Goal: Task Accomplishment & Management: Use online tool/utility

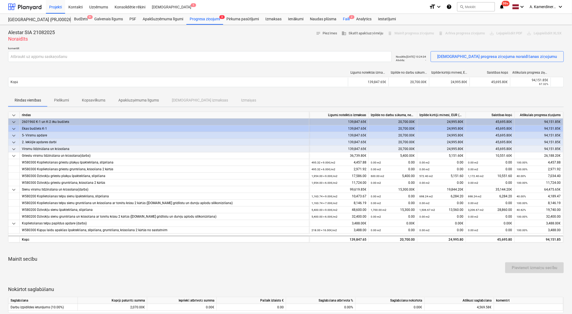
click at [346, 16] on div "Faili 2" at bounding box center [346, 19] width 13 height 11
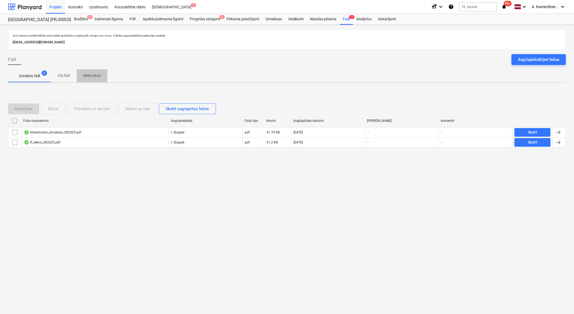
click at [93, 75] on p "Melnraksti" at bounding box center [92, 76] width 18 height 6
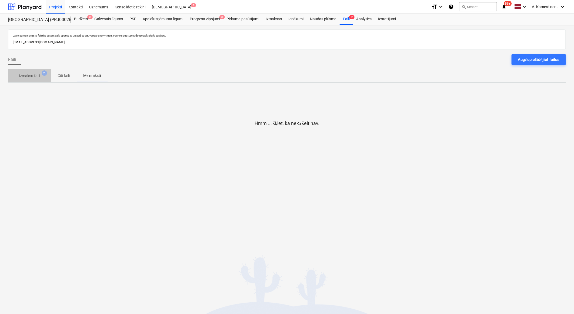
click at [37, 76] on p "Izmaksu faili" at bounding box center [29, 76] width 21 height 6
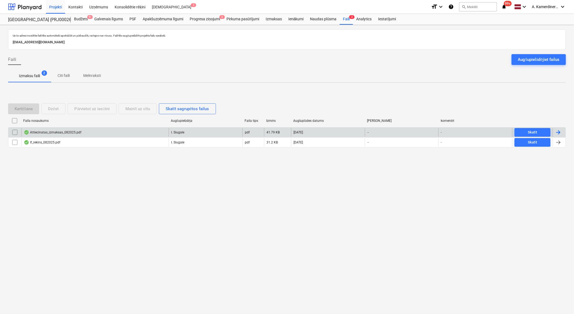
click at [57, 131] on div "Attiecinatas_izmaksas_082025.pdf" at bounding box center [53, 132] width 58 height 4
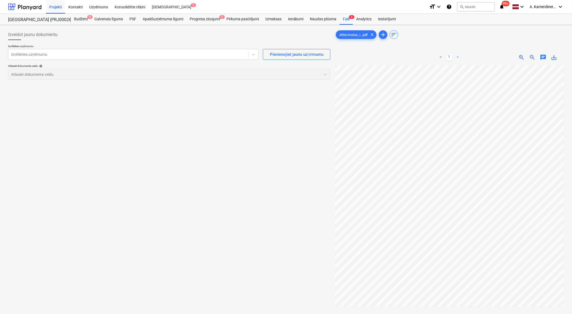
scroll to position [0, 72]
click at [114, 55] on div at bounding box center [128, 54] width 235 height 5
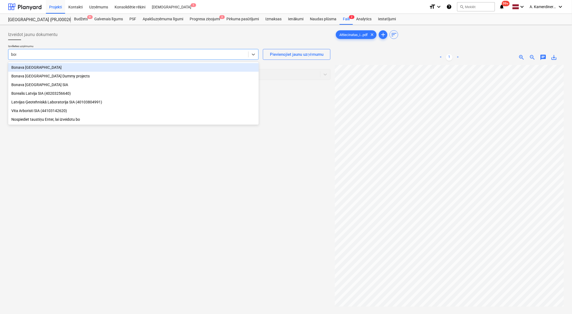
type input "bona"
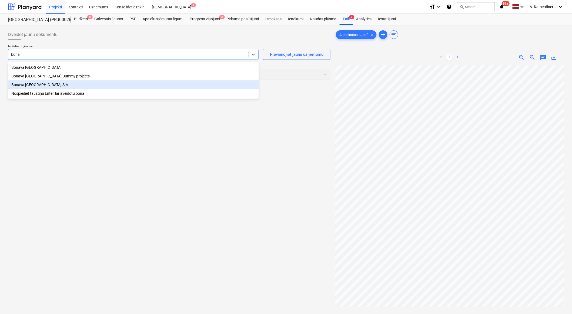
click at [29, 88] on div "Bonava Latvija SIA" at bounding box center [133, 84] width 251 height 9
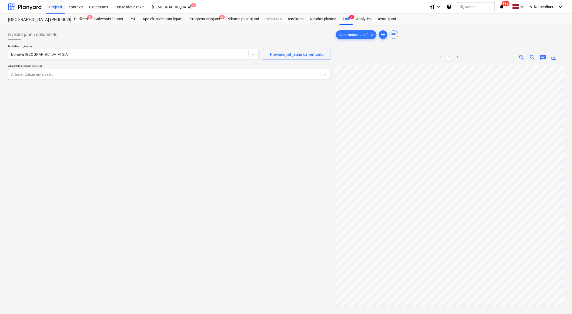
click at [80, 73] on div at bounding box center [164, 74] width 307 height 5
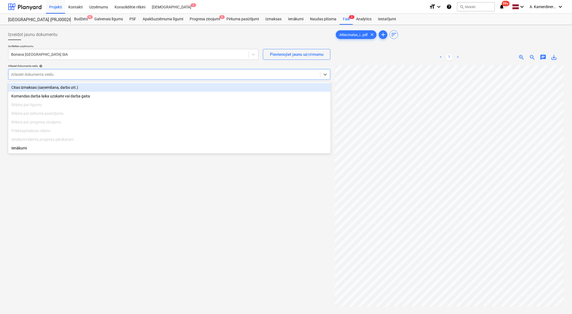
click at [46, 87] on div "Citas izmaksas (saņemšana, darbs utt.)" at bounding box center [169, 87] width 323 height 9
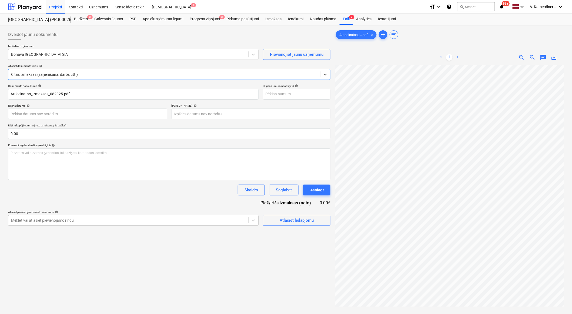
click at [53, 218] on div at bounding box center [128, 219] width 235 height 5
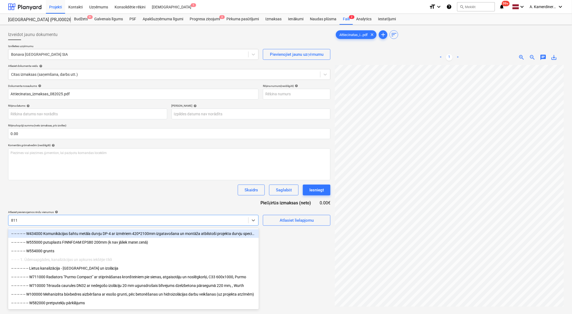
type input "8110"
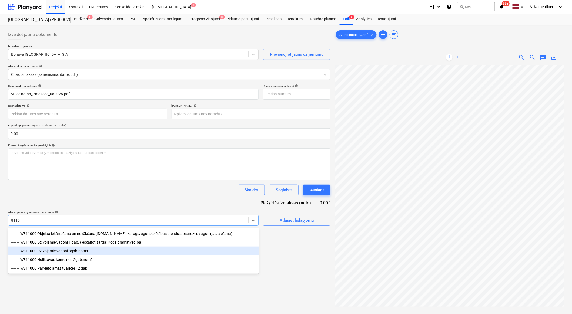
click at [60, 250] on div "-- -- -- W811000 Dzīvojamie vagoni 8gab.nomā" at bounding box center [133, 250] width 251 height 9
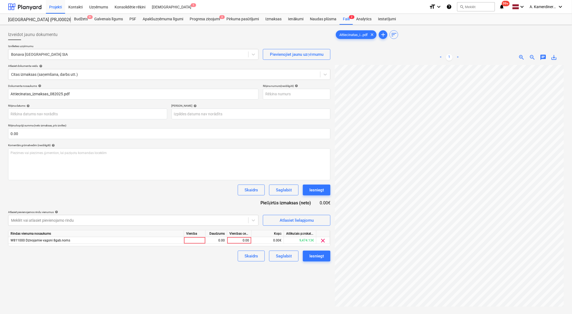
scroll to position [0, 59]
click at [234, 240] on div "0.00" at bounding box center [240, 240] width 20 height 7
type input "1032.88"
click at [222, 239] on div "0.00" at bounding box center [216, 240] width 17 height 7
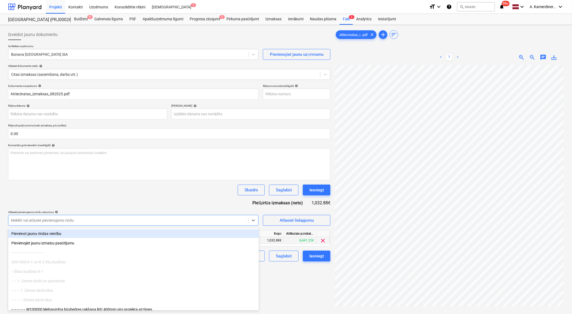
click at [66, 220] on div at bounding box center [128, 219] width 235 height 5
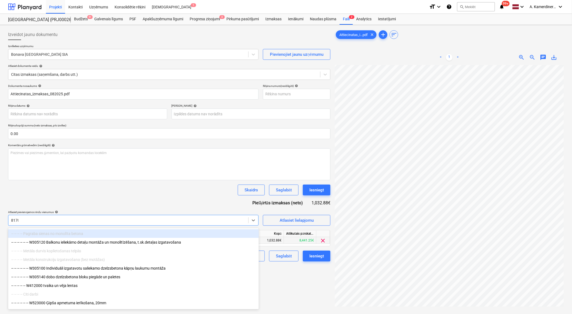
type input "81700"
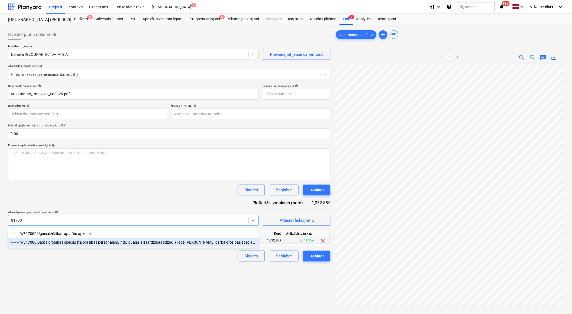
click at [66, 240] on div "-- -- -- W817000 Darba drošības speciālista prasības personālam, individuālas a…" at bounding box center [133, 242] width 251 height 9
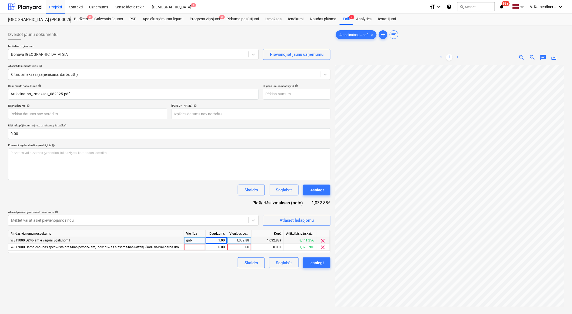
click at [66, 240] on span "W811000 Dzīvojamie vagoni 8gab.nomā" at bounding box center [41, 240] width 60 height 4
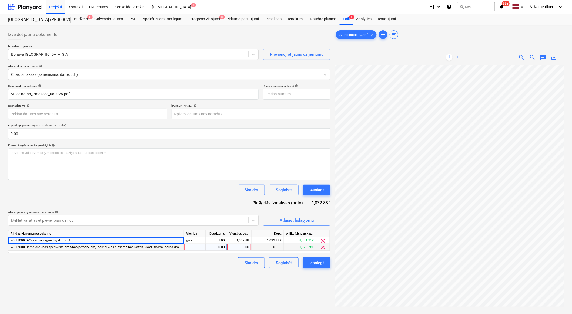
click at [242, 246] on div "0.00" at bounding box center [240, 247] width 20 height 7
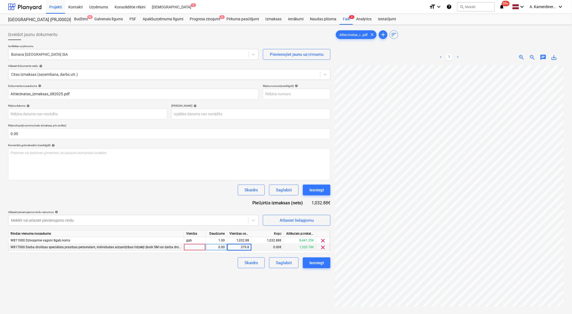
type input "379.88"
click at [223, 219] on div at bounding box center [128, 219] width 235 height 5
click at [112, 218] on div at bounding box center [128, 219] width 235 height 5
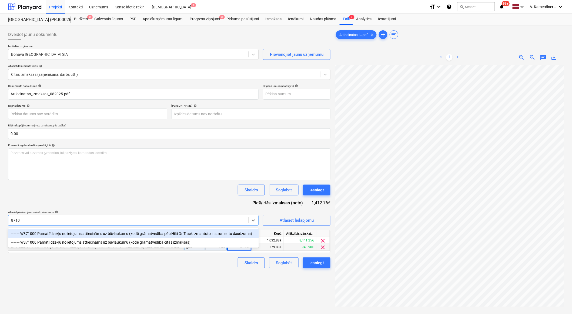
type input "87100"
click at [108, 232] on div "-- -- -- W871000 Pamatlīdzekļu nolietojums attiecināms uz būvlaukumu (kodē grām…" at bounding box center [133, 233] width 251 height 9
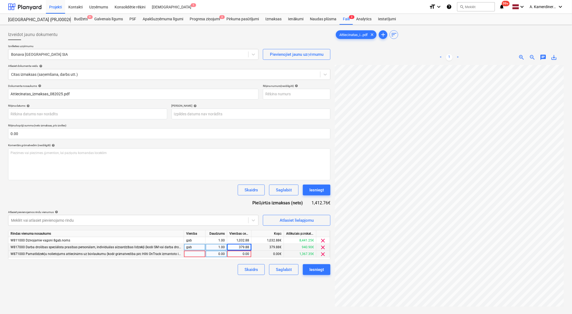
click at [248, 253] on div "0.00" at bounding box center [240, 253] width 20 height 7
type input "119.95"
click at [228, 222] on div at bounding box center [128, 219] width 235 height 5
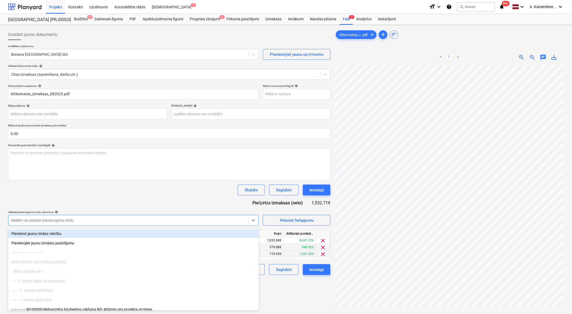
click at [225, 221] on div at bounding box center [128, 219] width 235 height 5
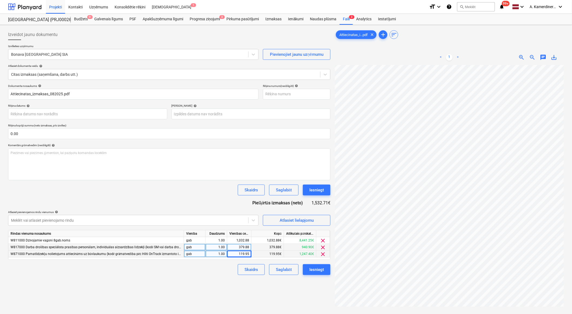
scroll to position [0, 2]
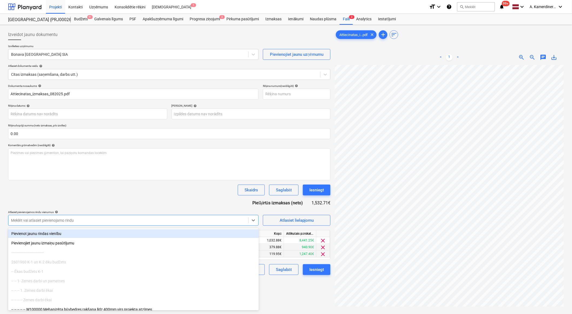
click at [184, 222] on div at bounding box center [128, 219] width 235 height 5
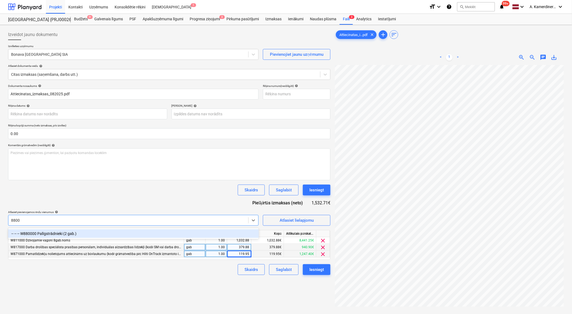
type input "88000"
click at [102, 230] on div "-- -- -- W880000 Palīgstrādnieki (2 gab.)" at bounding box center [133, 233] width 251 height 9
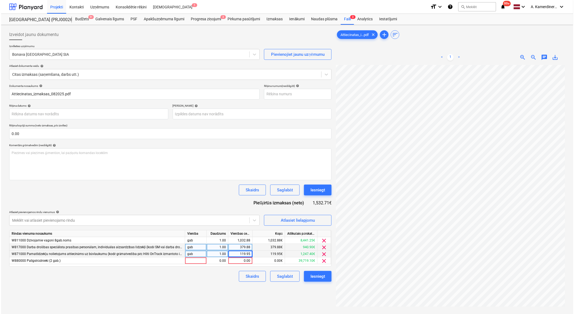
scroll to position [0, 24]
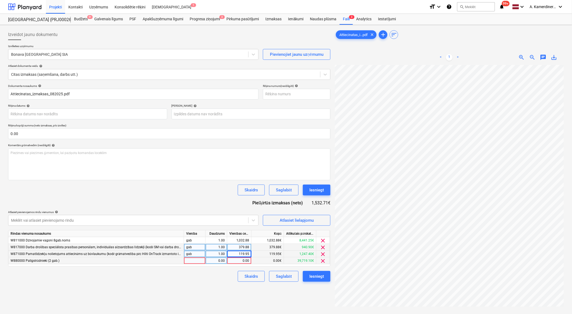
click at [244, 262] on div "0.00" at bounding box center [240, 260] width 20 height 7
type input "69.77"
click at [220, 261] on div "1.00" at bounding box center [216, 260] width 17 height 7
click at [226, 218] on div at bounding box center [128, 219] width 235 height 5
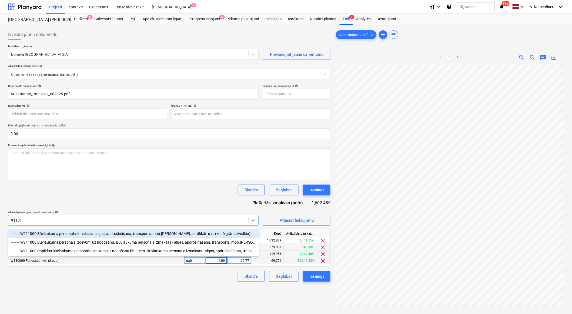
type input "911000"
click at [149, 234] on div "-- -- -- W911000 Būvlaukuma personala izmaksas - algas, apdrošināšana, transpor…" at bounding box center [133, 233] width 251 height 9
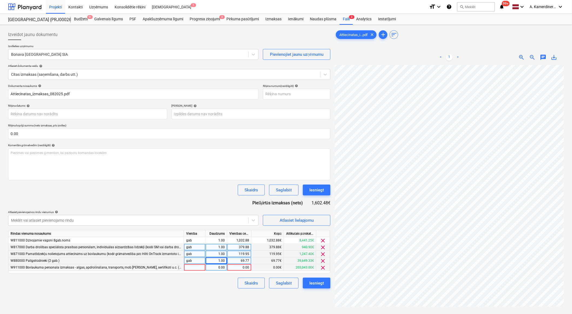
click at [235, 269] on div "0.00" at bounding box center [240, 267] width 20 height 7
type input "34409.54"
click at [221, 267] on div "1.00" at bounding box center [216, 267] width 17 height 7
click at [323, 188] on div "Iesniegt" at bounding box center [317, 189] width 15 height 7
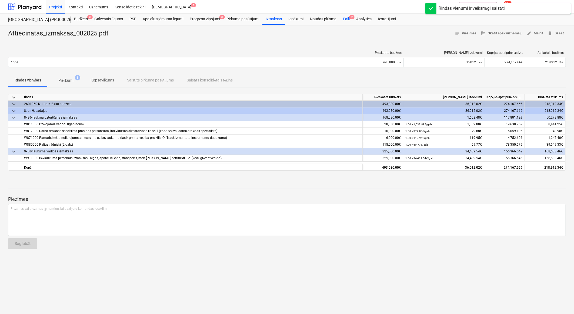
click at [346, 18] on div "Faili 2" at bounding box center [346, 19] width 13 height 11
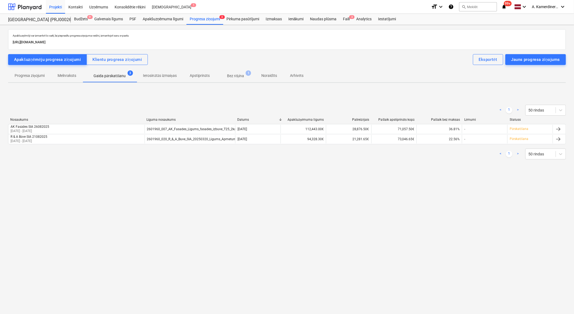
click at [103, 75] on p "Gaida pārskatīšanu" at bounding box center [110, 76] width 32 height 6
click at [220, 76] on span "Bez rēķina 1" at bounding box center [235, 76] width 39 height 10
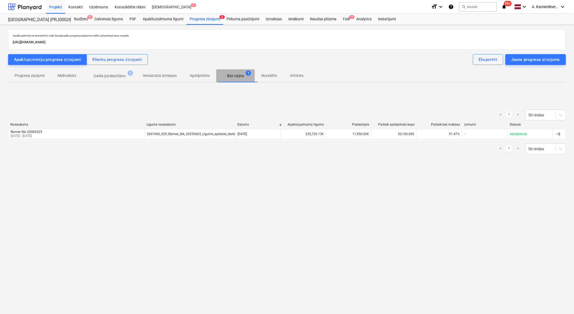
click at [233, 76] on p "Bez rēķina" at bounding box center [235, 76] width 17 height 6
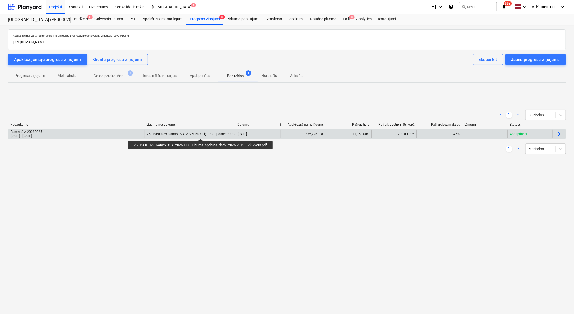
click at [201, 134] on div "2601960_029_Ramex_SIA_20250603_Ligums_apdares_darbi_2025-2_T25_2k-2vers.pdf" at bounding box center [210, 134] width 127 height 4
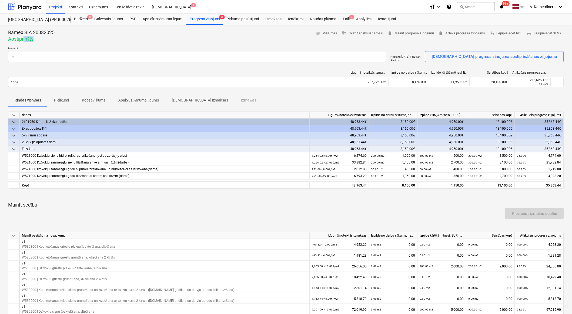
drag, startPoint x: 34, startPoint y: 40, endPoint x: 23, endPoint y: 40, distance: 11.1
click at [23, 40] on p "Apstiprināts" at bounding box center [31, 39] width 47 height 6
drag, startPoint x: 23, startPoint y: 40, endPoint x: 30, endPoint y: 44, distance: 8.0
click at [30, 44] on div at bounding box center [286, 44] width 556 height 4
click at [94, 100] on p "Kopsavilkums" at bounding box center [94, 100] width 24 height 6
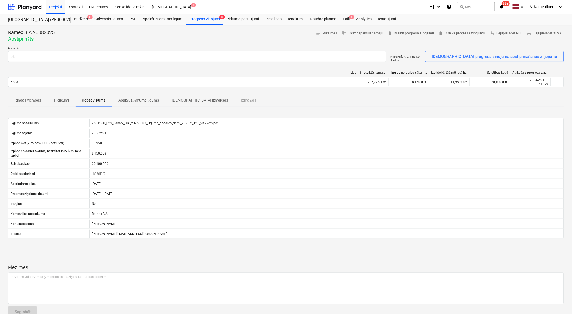
scroll to position [12, 0]
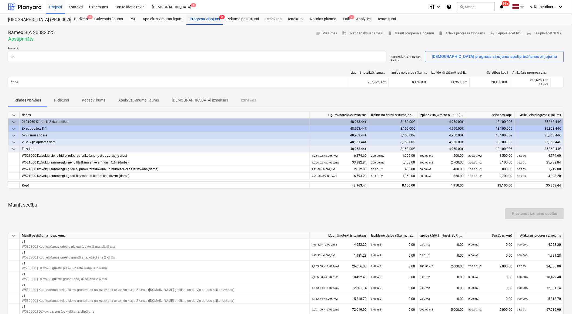
click at [199, 18] on div "Progresa ziņojumi 3" at bounding box center [205, 19] width 37 height 11
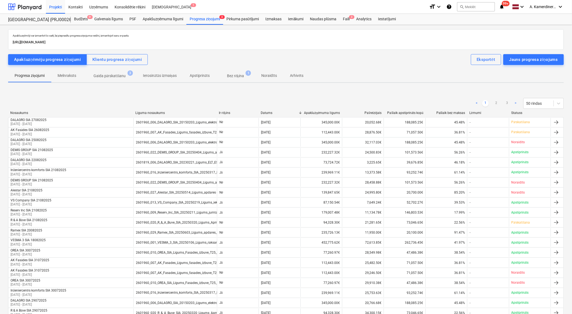
click at [104, 77] on p "Gaida pārskatīšanu" at bounding box center [110, 76] width 32 height 6
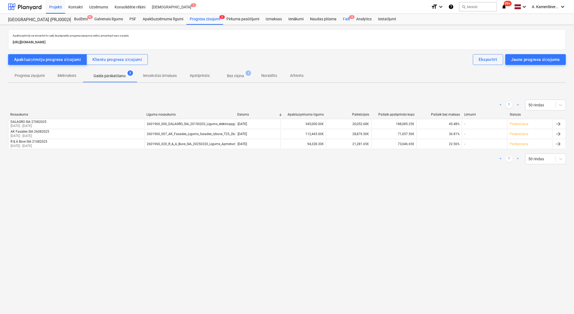
click at [347, 19] on div "Faili 3" at bounding box center [346, 19] width 13 height 11
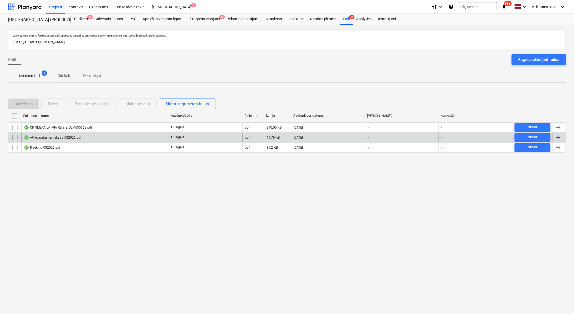
click at [65, 135] on div "Attiecinatas_izmaksas_082025.pdf" at bounding box center [53, 137] width 58 height 4
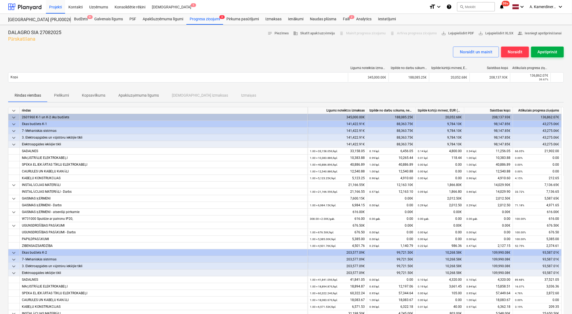
click at [547, 54] on div "Apstiprināt" at bounding box center [548, 51] width 20 height 7
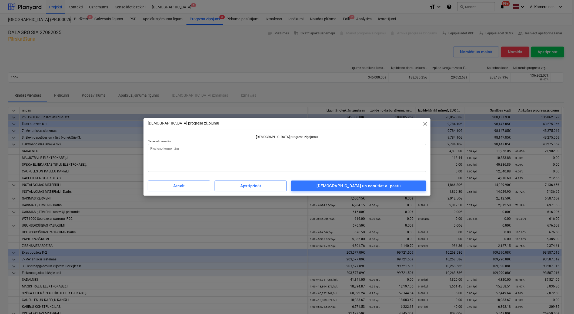
type textarea "x"
click at [402, 156] on textarea at bounding box center [287, 158] width 279 height 28
type textarea "o"
type textarea "x"
type textarea "ok"
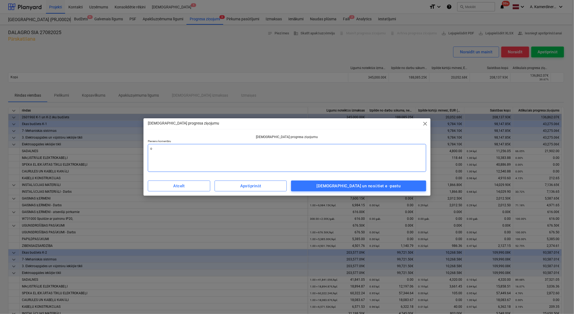
type textarea "x"
type textarea "ok"
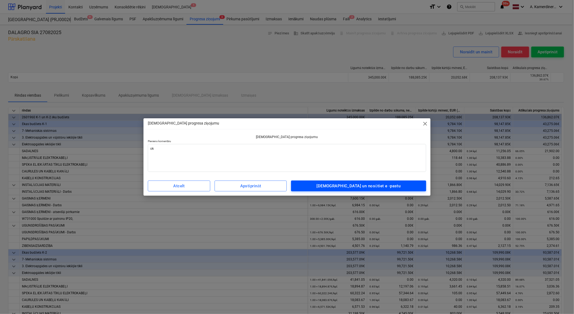
click at [415, 186] on span "Apstipriniet un nosūtiet e -pastu" at bounding box center [358, 185] width 123 height 7
type textarea "x"
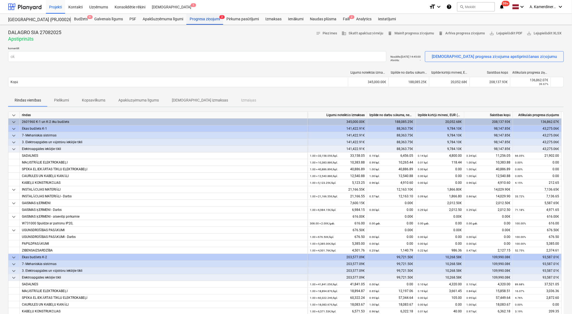
click at [205, 19] on div "Progresa ziņojumi 2" at bounding box center [205, 19] width 37 height 11
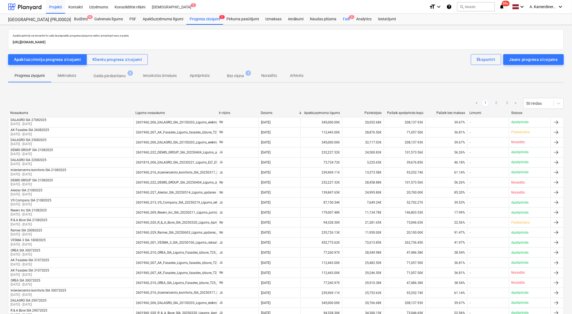
click at [347, 18] on div "Faili 2" at bounding box center [346, 19] width 13 height 11
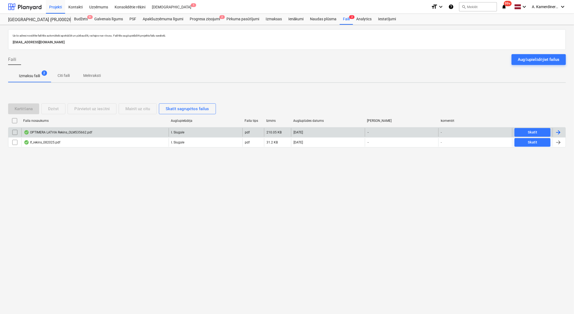
click at [76, 132] on div "OPTIMERA LATVIA Rekins_OLM535662.pdf" at bounding box center [58, 132] width 68 height 4
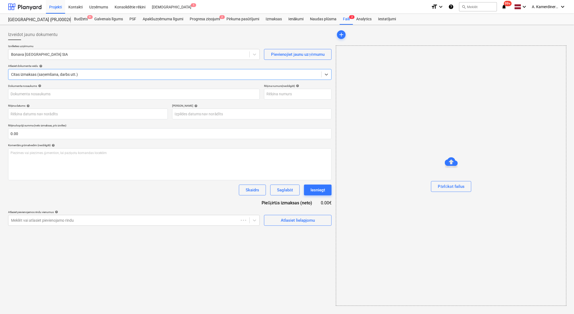
type input "OLM535662"
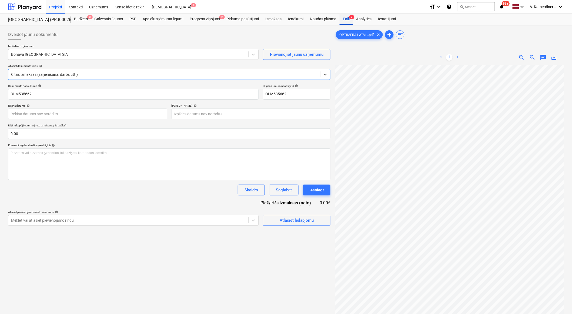
click at [342, 21] on div "Faili 2" at bounding box center [346, 19] width 13 height 11
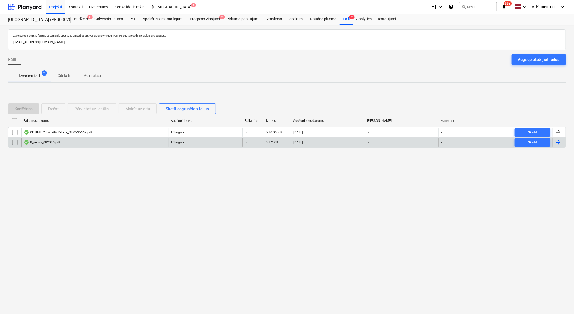
click at [56, 143] on div "If_rekins_082025.pdf" at bounding box center [42, 142] width 37 height 4
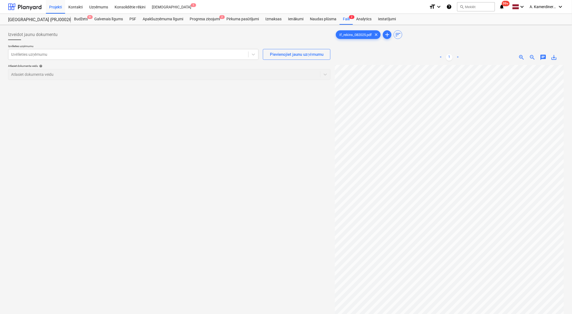
scroll to position [0, 14]
click at [27, 8] on div at bounding box center [25, 7] width 34 height 14
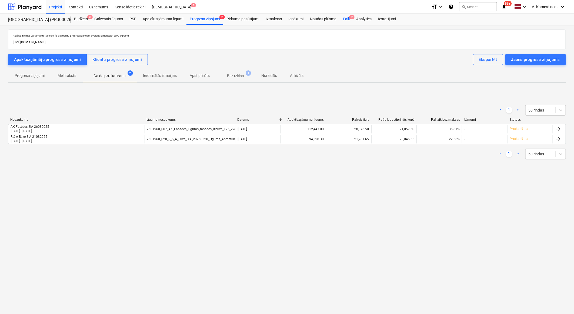
click at [345, 19] on div "Faili 2" at bounding box center [346, 19] width 13 height 11
